Goal: Information Seeking & Learning: Learn about a topic

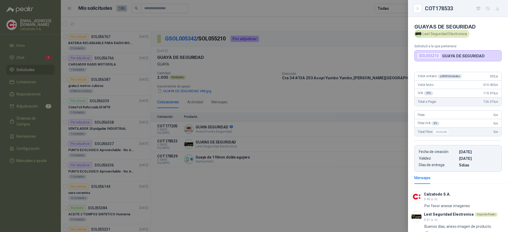
scroll to position [33, 0]
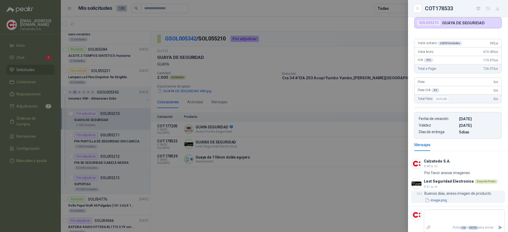
click at [435, 199] on button "image.png" at bounding box center [435, 200] width 23 height 6
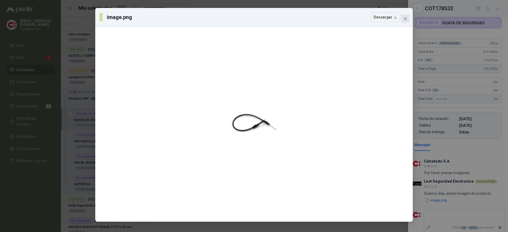
click at [404, 19] on icon "close" at bounding box center [405, 19] width 4 height 4
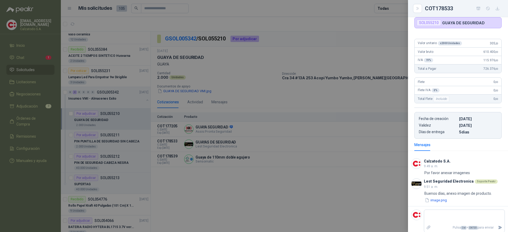
click at [212, 214] on div at bounding box center [254, 116] width 508 height 232
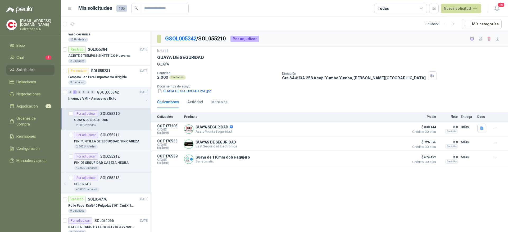
click at [104, 124] on div "2.000 Unidades" at bounding box center [111, 125] width 74 height 4
click at [393, 160] on button "Detalles" at bounding box center [393, 159] width 25 height 7
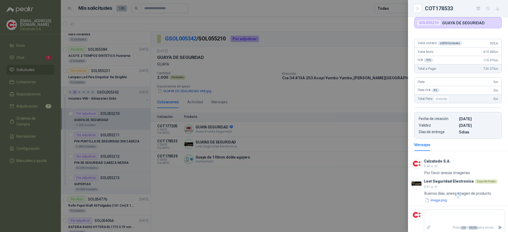
click at [333, 191] on div at bounding box center [254, 116] width 508 height 232
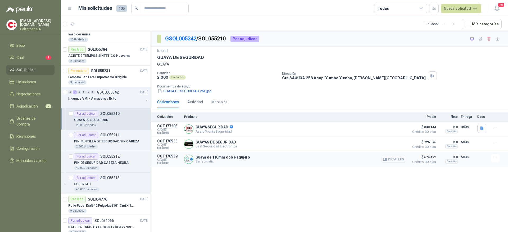
click at [393, 159] on button "Detalles" at bounding box center [393, 159] width 25 height 7
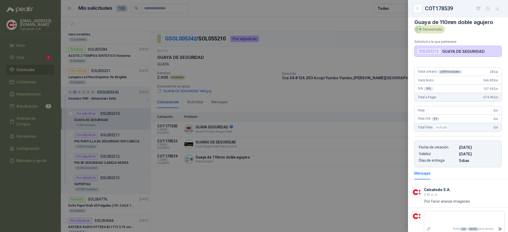
scroll to position [0, 0]
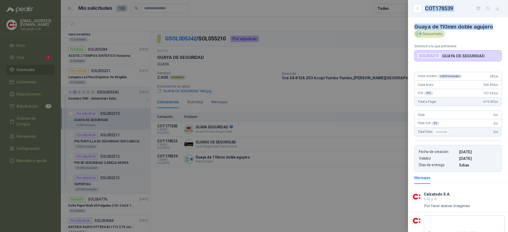
drag, startPoint x: 493, startPoint y: 26, endPoint x: 407, endPoint y: 25, distance: 86.2
click at [407, 25] on div "COT178539 Guaya de 110mm doble agujero Sensomatic Solicitud a la que pertenece …" at bounding box center [254, 116] width 508 height 232
click at [412, 25] on article "Guaya de 110mm doble agujero Sensomatic Solicitud a la que pertenece SOL055210 …" at bounding box center [458, 39] width 100 height 44
drag, startPoint x: 412, startPoint y: 25, endPoint x: 504, endPoint y: 31, distance: 91.9
click at [504, 31] on div "Guaya de 110mm doble agujero Sensomatic Solicitud a la que pertenece SOL055210 …" at bounding box center [458, 124] width 100 height 215
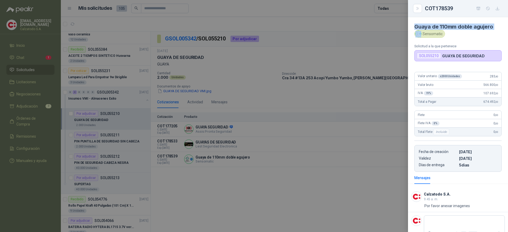
copy h4 "Guaya de 110mm doble agujero"
